Goal: Information Seeking & Learning: Learn about a topic

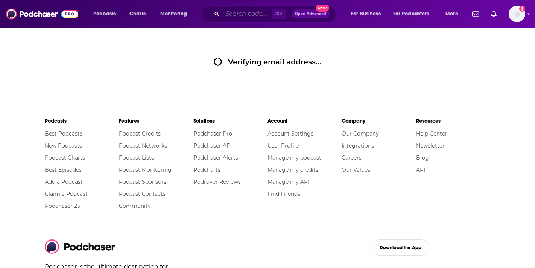
click at [249, 10] on input "Search podcasts, credits, & more..." at bounding box center [246, 14] width 49 height 12
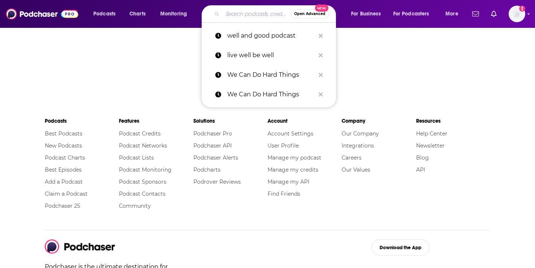
paste input "Deeply Well with [PERSON_NAME]"
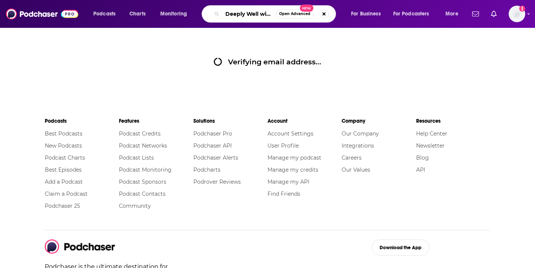
scroll to position [0, 34]
type input "Deeply Well with [PERSON_NAME]"
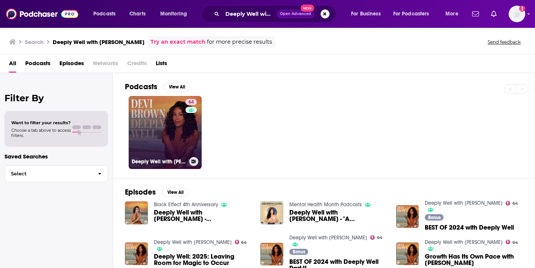
click at [183, 127] on link "64 Deeply Well with [PERSON_NAME]" at bounding box center [165, 132] width 73 height 73
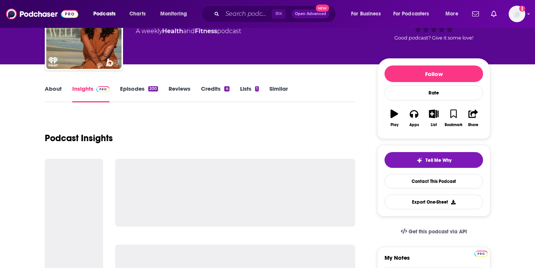
scroll to position [79, 0]
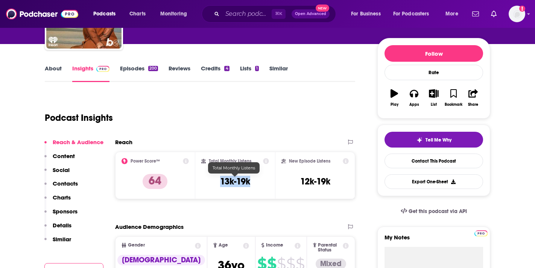
drag, startPoint x: 220, startPoint y: 182, endPoint x: 248, endPoint y: 183, distance: 27.5
click at [249, 183] on h3 "13k-19k" at bounding box center [235, 181] width 30 height 11
copy h3 "13k-19k"
